Goal: Obtain resource: Download file/media

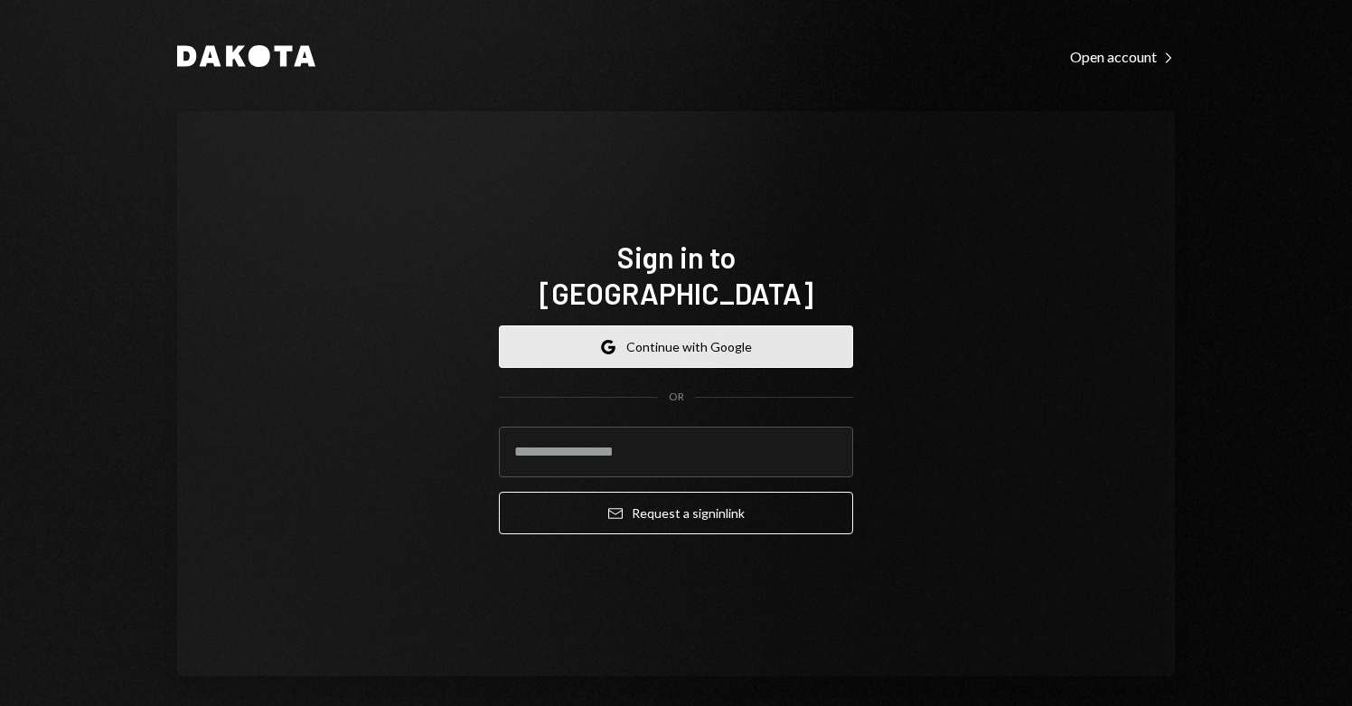
click at [682, 336] on button "Google Continue with Google" at bounding box center [676, 346] width 354 height 42
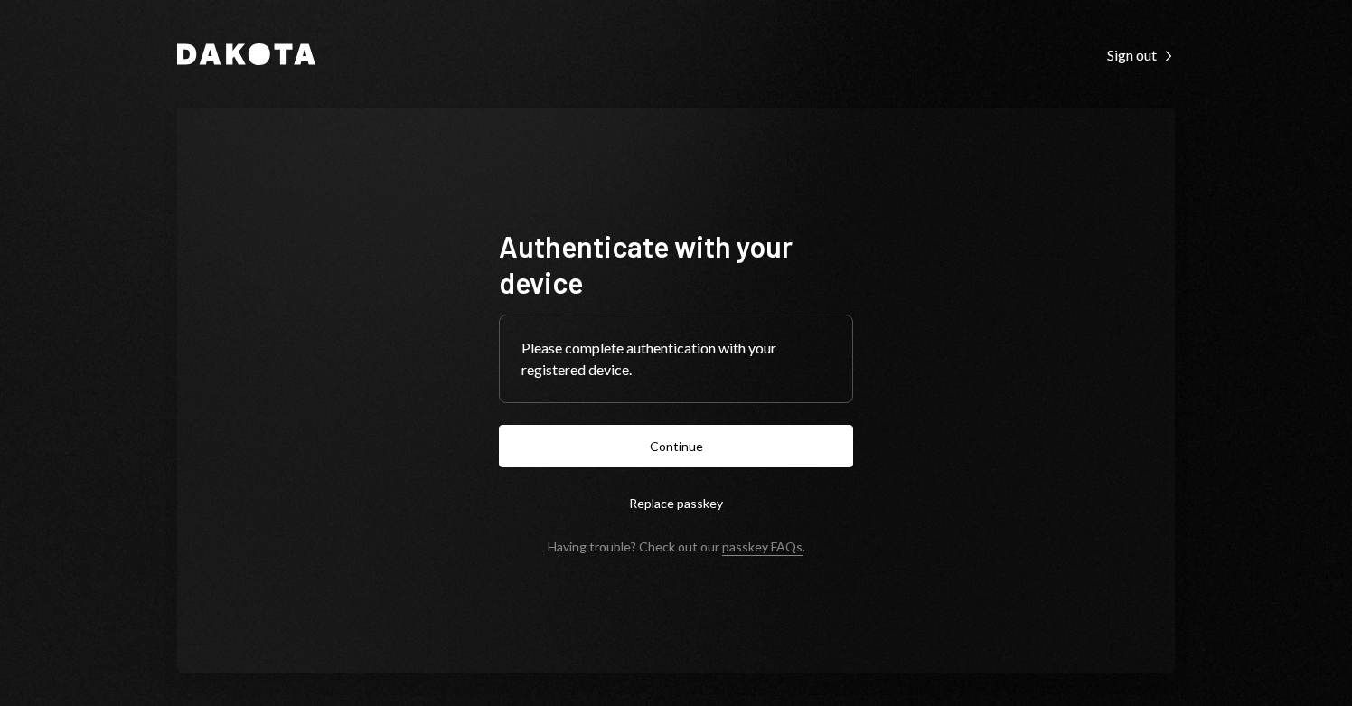
click at [664, 363] on div "Please complete authentication with your registered device." at bounding box center [676, 358] width 309 height 43
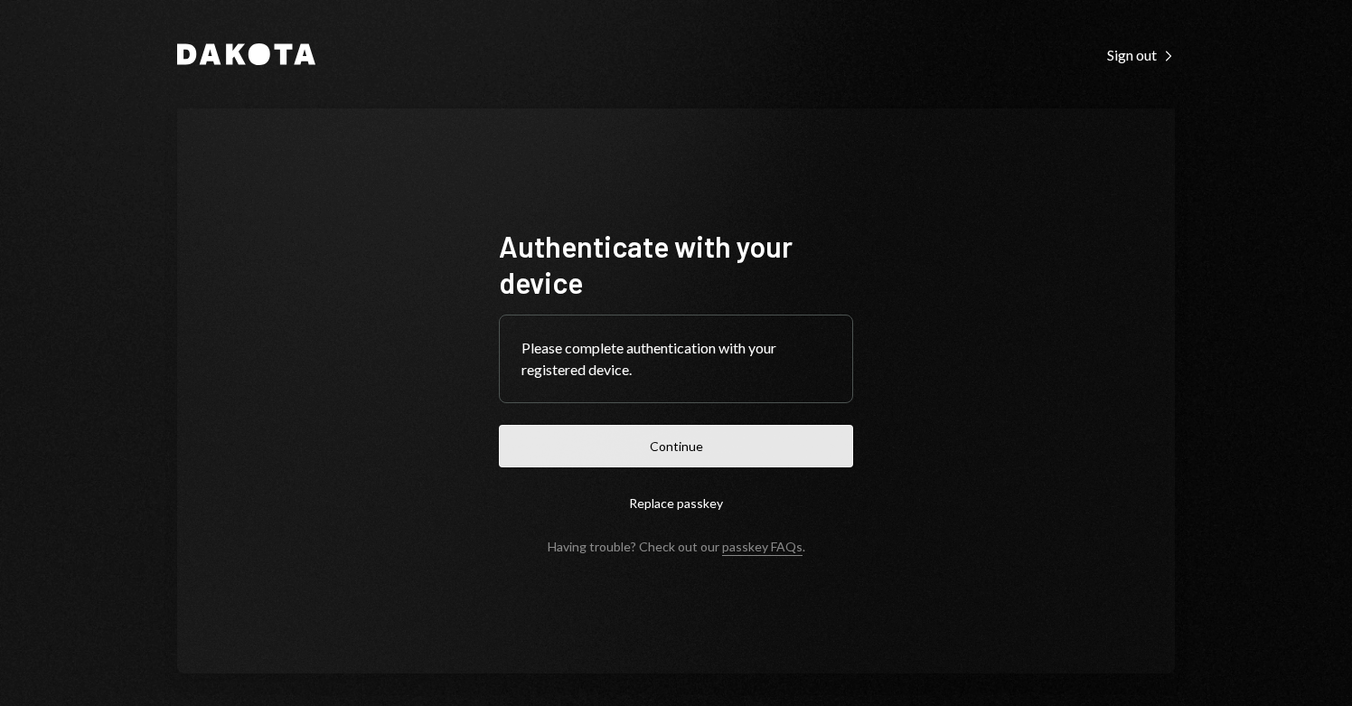
click at [672, 444] on button "Continue" at bounding box center [676, 446] width 354 height 42
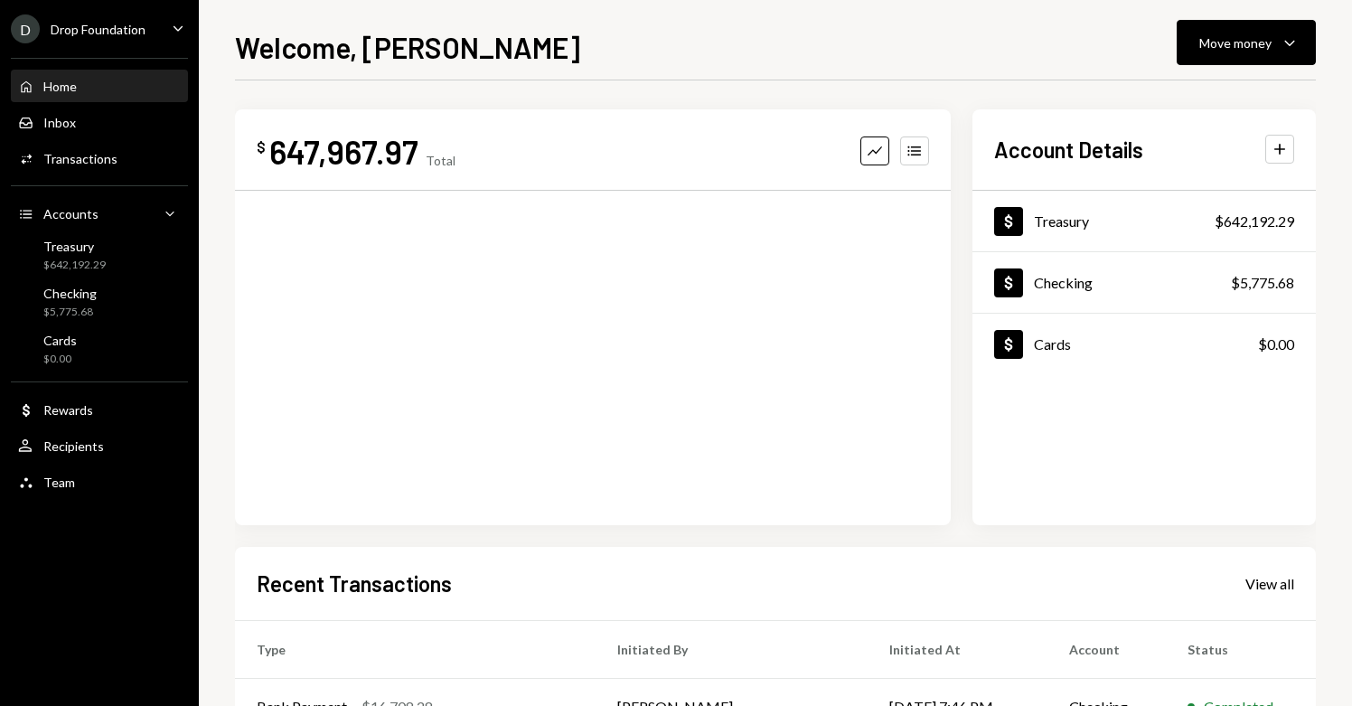
click at [116, 23] on div "Drop Foundation" at bounding box center [98, 29] width 95 height 15
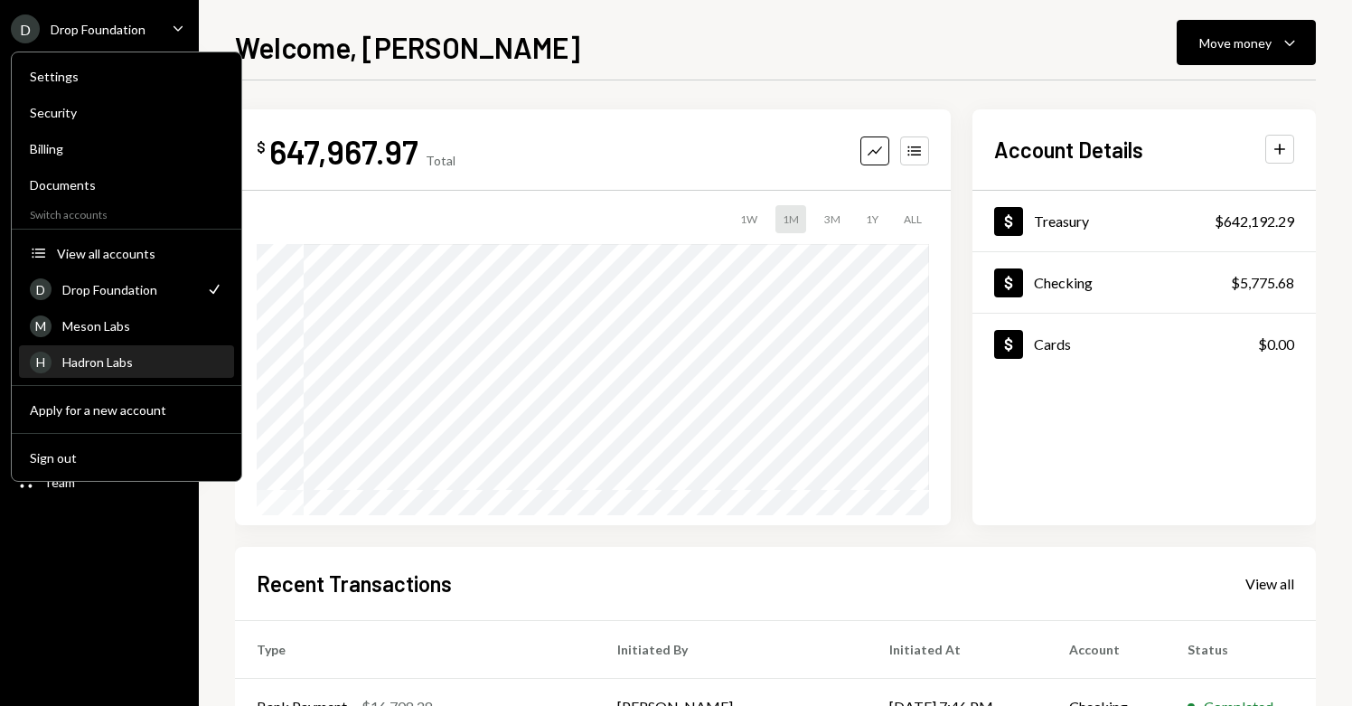
click at [99, 350] on div "H Hadron Labs" at bounding box center [126, 362] width 193 height 31
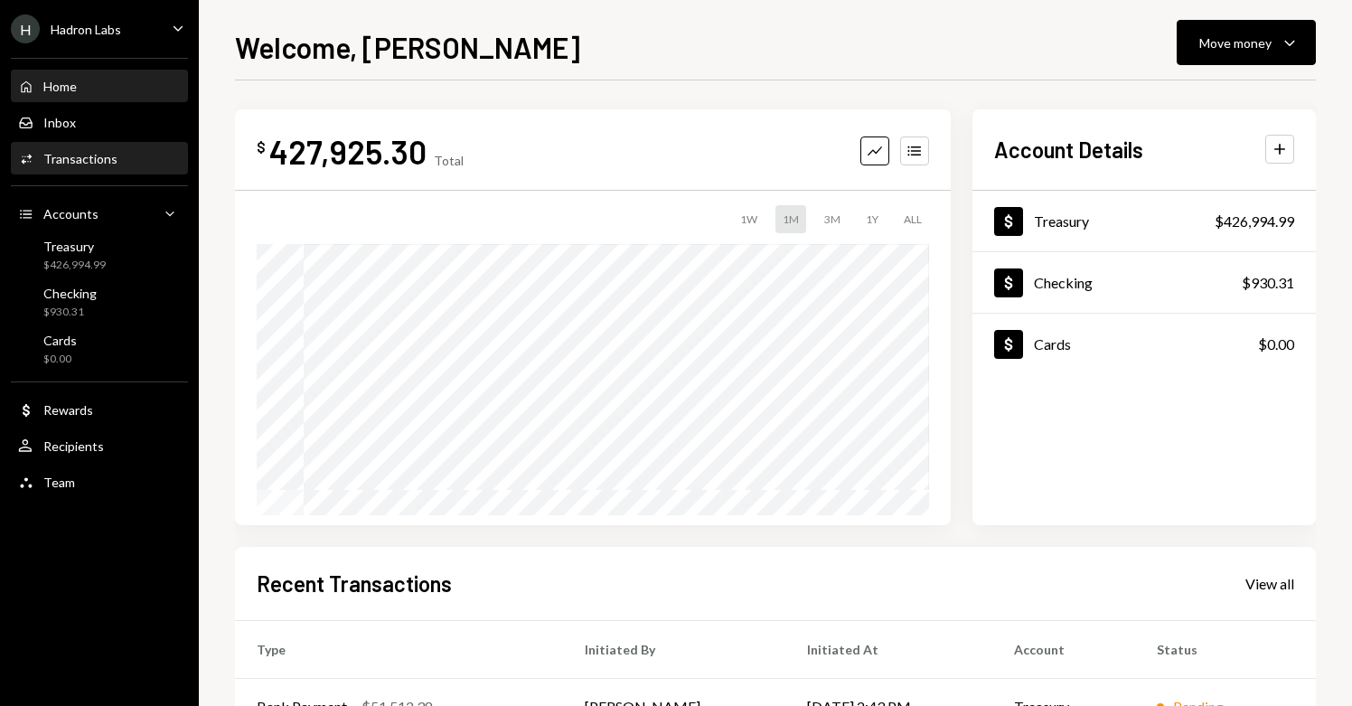
click at [95, 168] on div "Activities Transactions" at bounding box center [99, 159] width 163 height 31
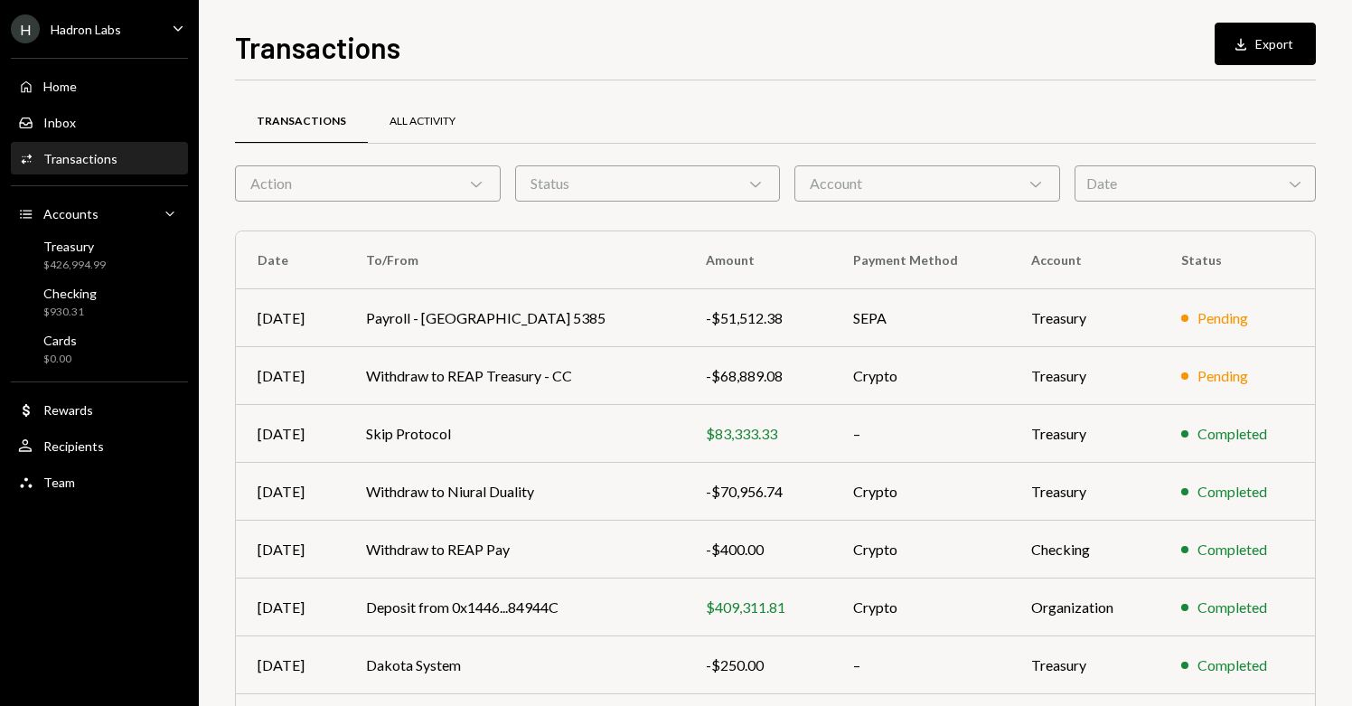
click at [430, 127] on div "All Activity" at bounding box center [423, 121] width 66 height 15
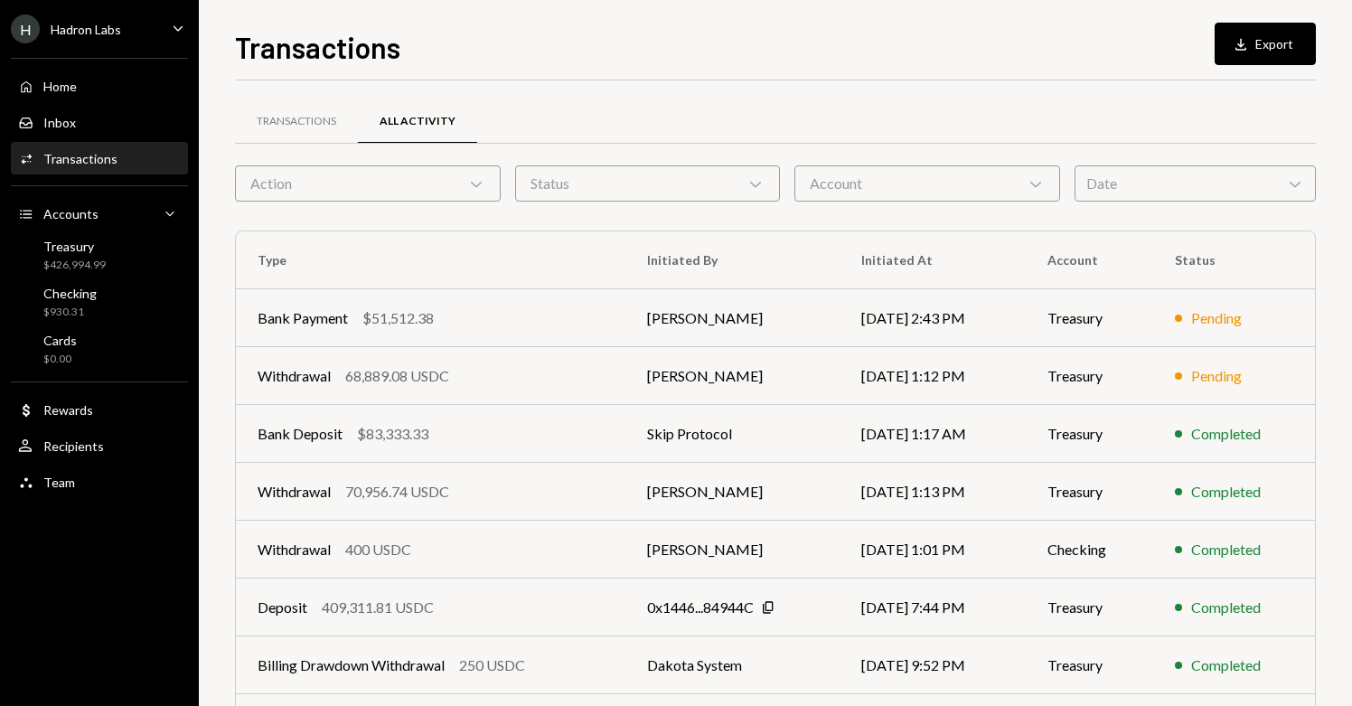
click at [101, 38] on div "H Hadron Labs" at bounding box center [66, 28] width 110 height 29
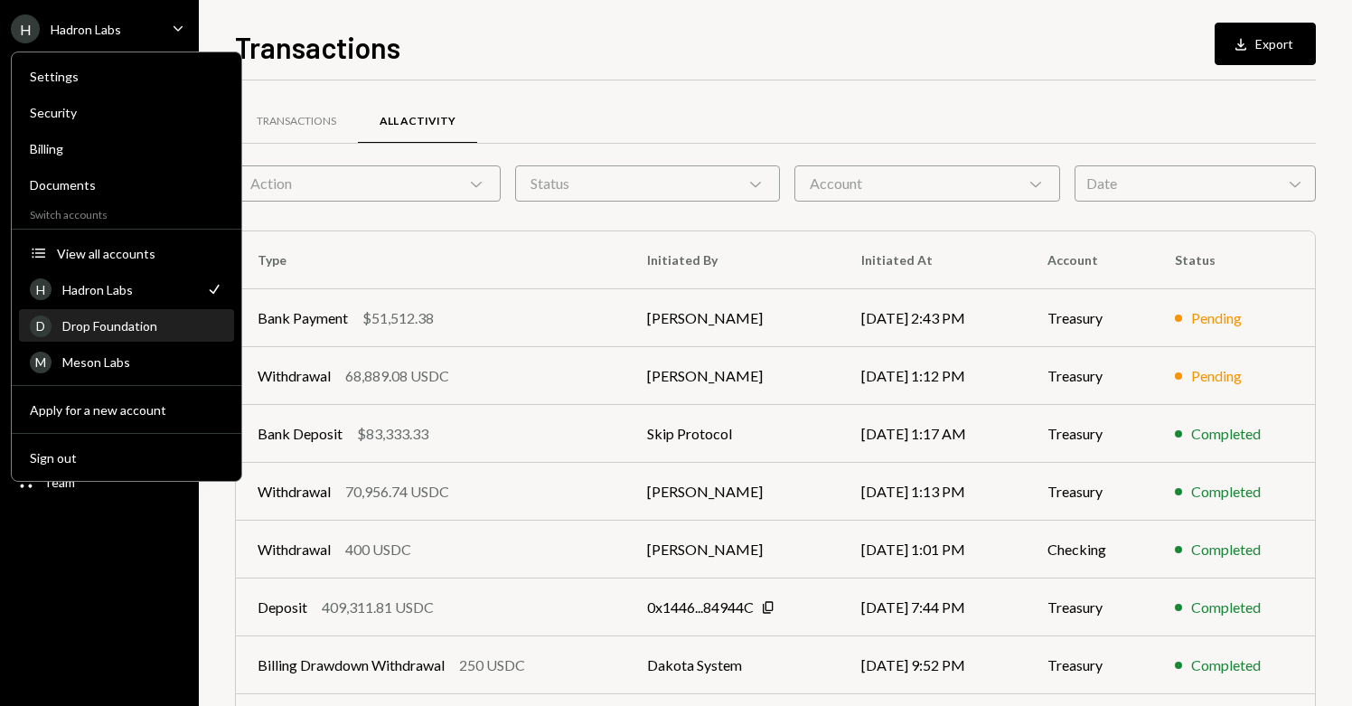
click at [110, 332] on div "Drop Foundation" at bounding box center [142, 325] width 161 height 15
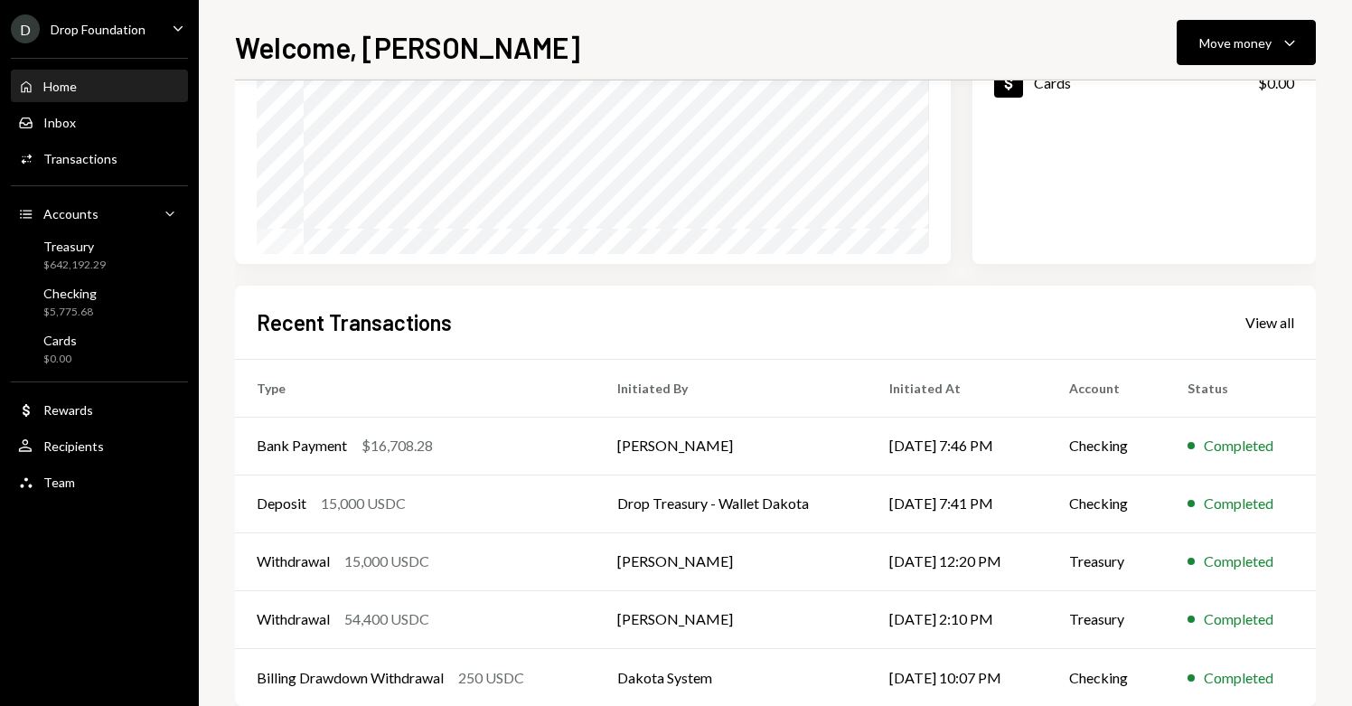
scroll to position [297, 0]
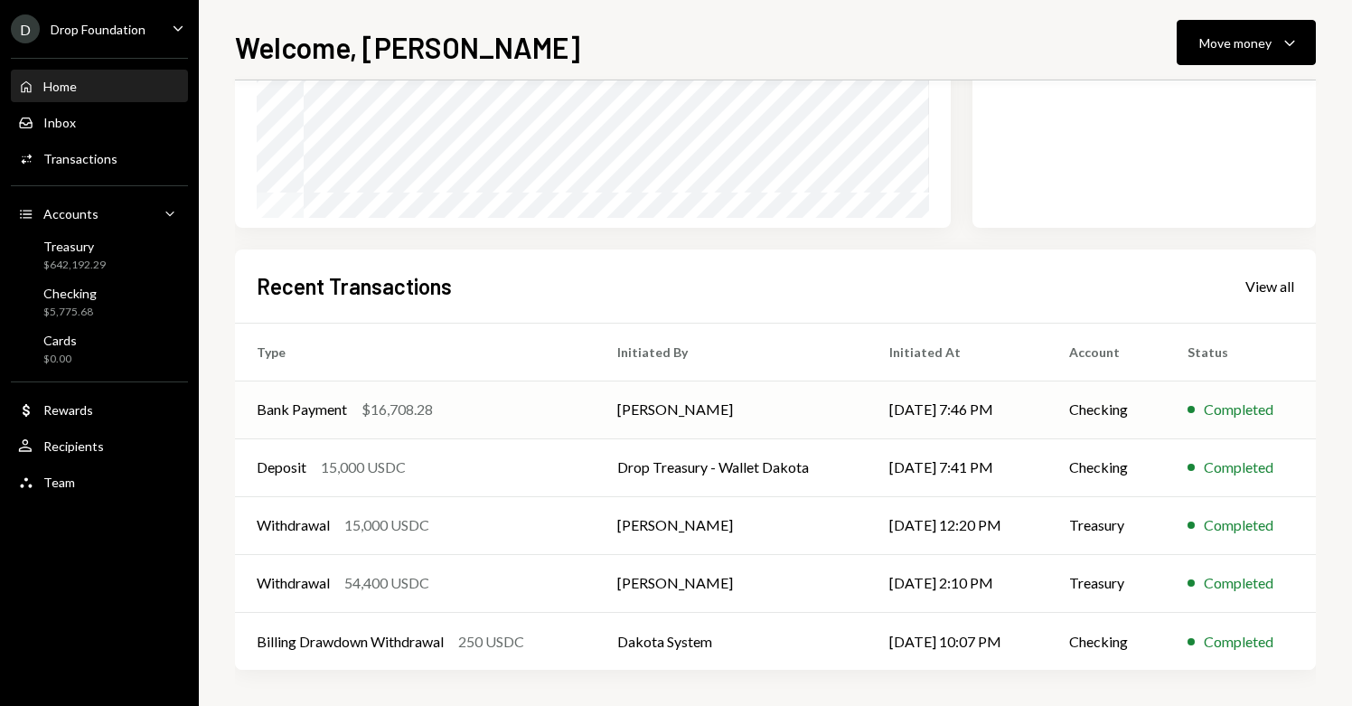
click at [546, 417] on div "Bank Payment $16,708.28" at bounding box center [415, 410] width 317 height 22
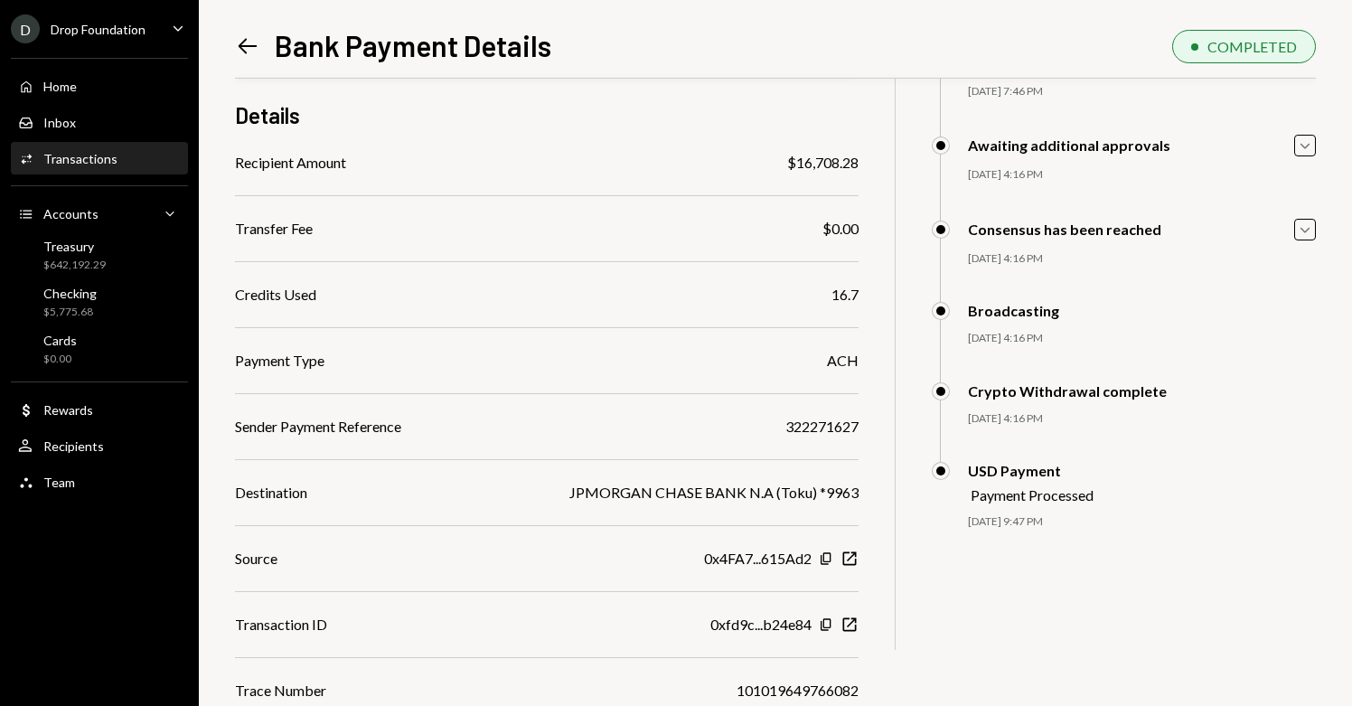
scroll to position [196, 0]
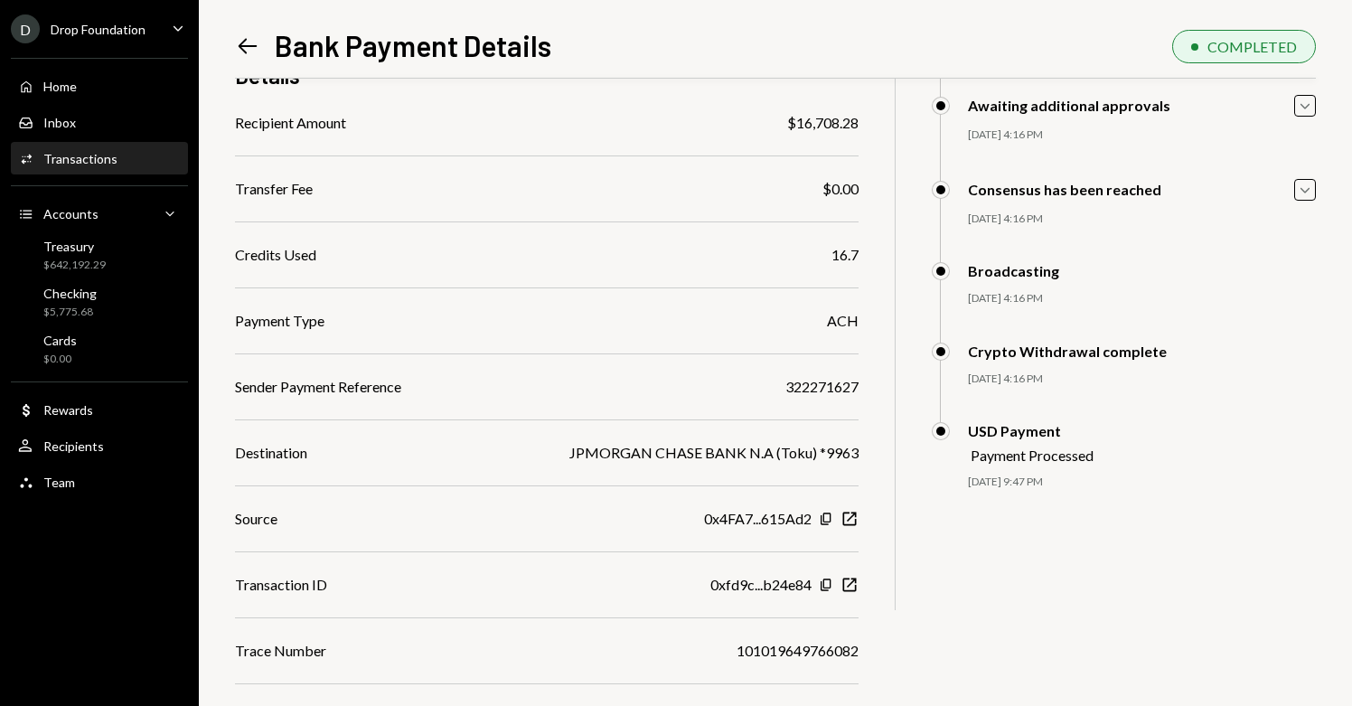
scroll to position [175, 0]
